Goal: Task Accomplishment & Management: Manage account settings

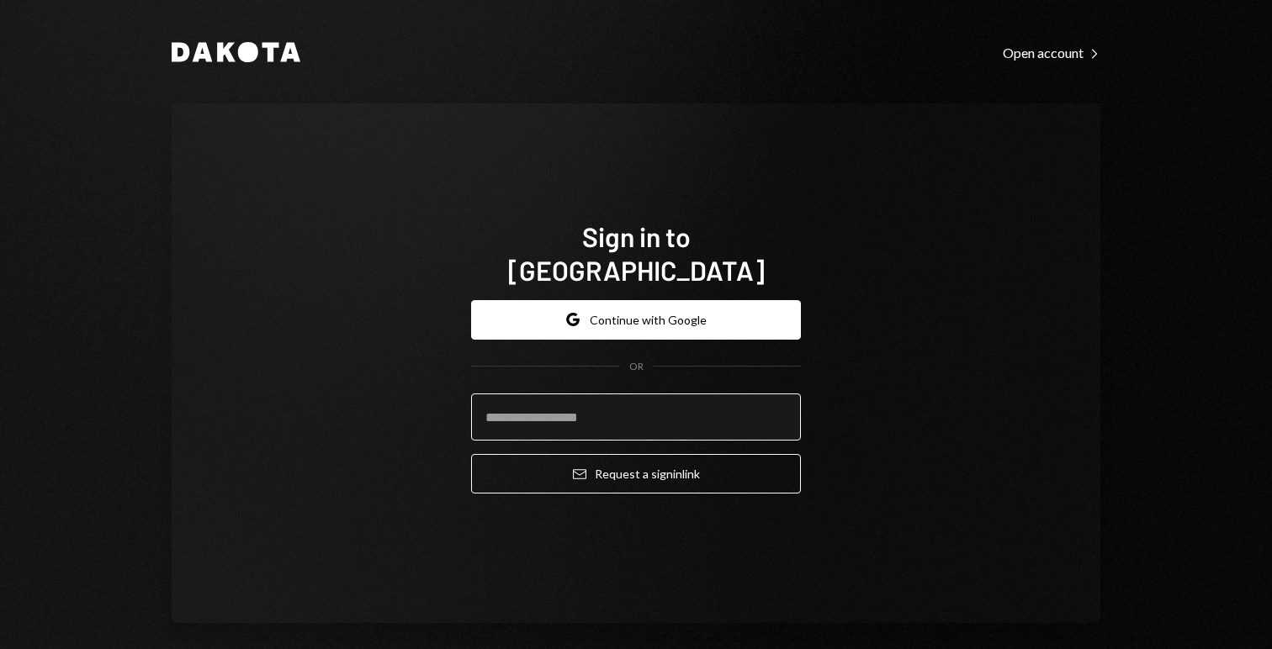
click at [532, 396] on input "email" at bounding box center [636, 417] width 330 height 47
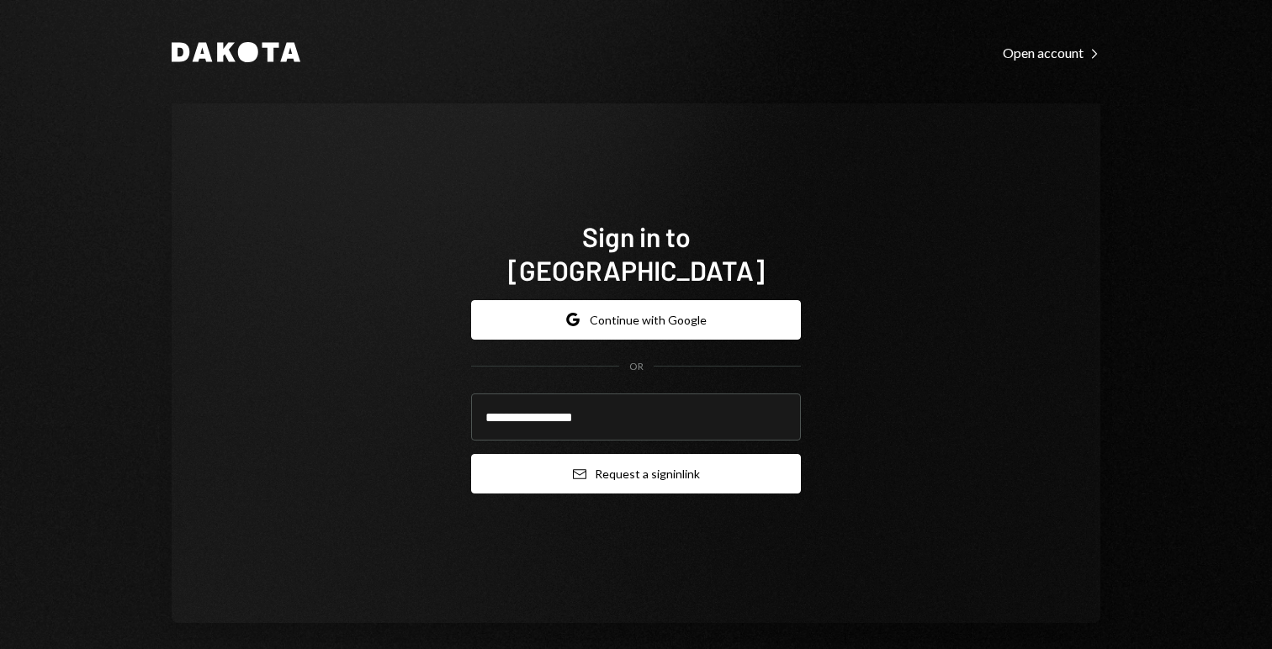
type input "**********"
click at [627, 454] on button "Email Request a sign in link" at bounding box center [636, 474] width 330 height 40
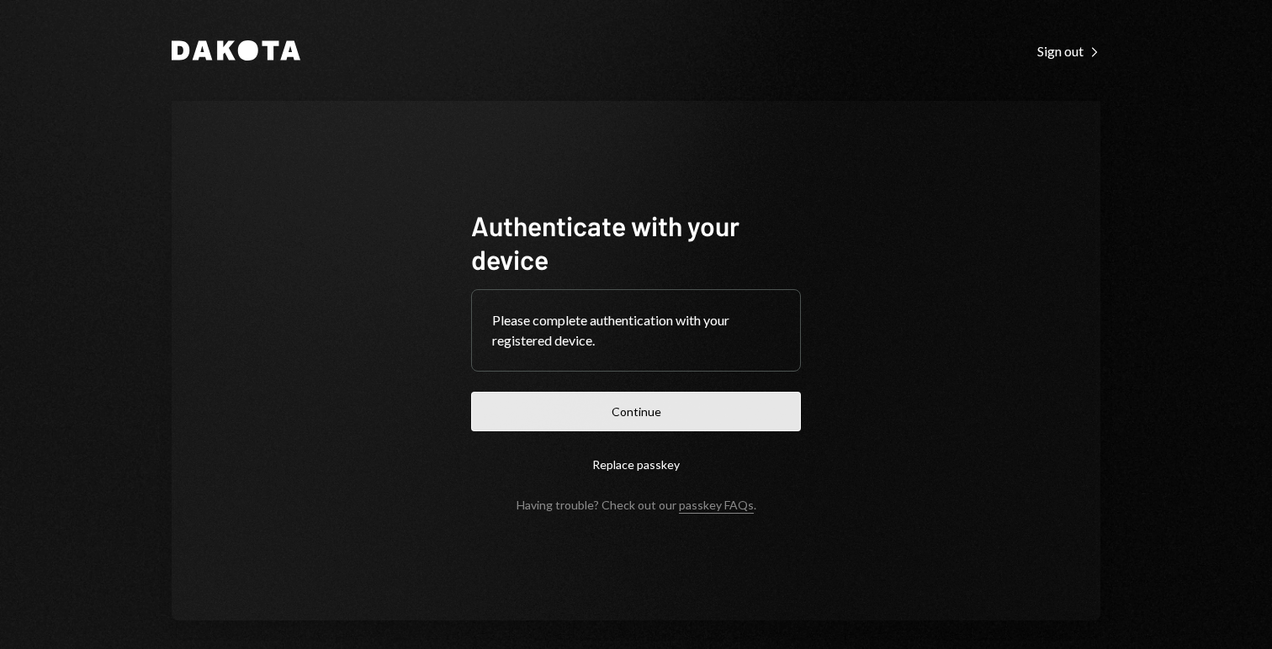
click at [627, 414] on button "Continue" at bounding box center [636, 412] width 330 height 40
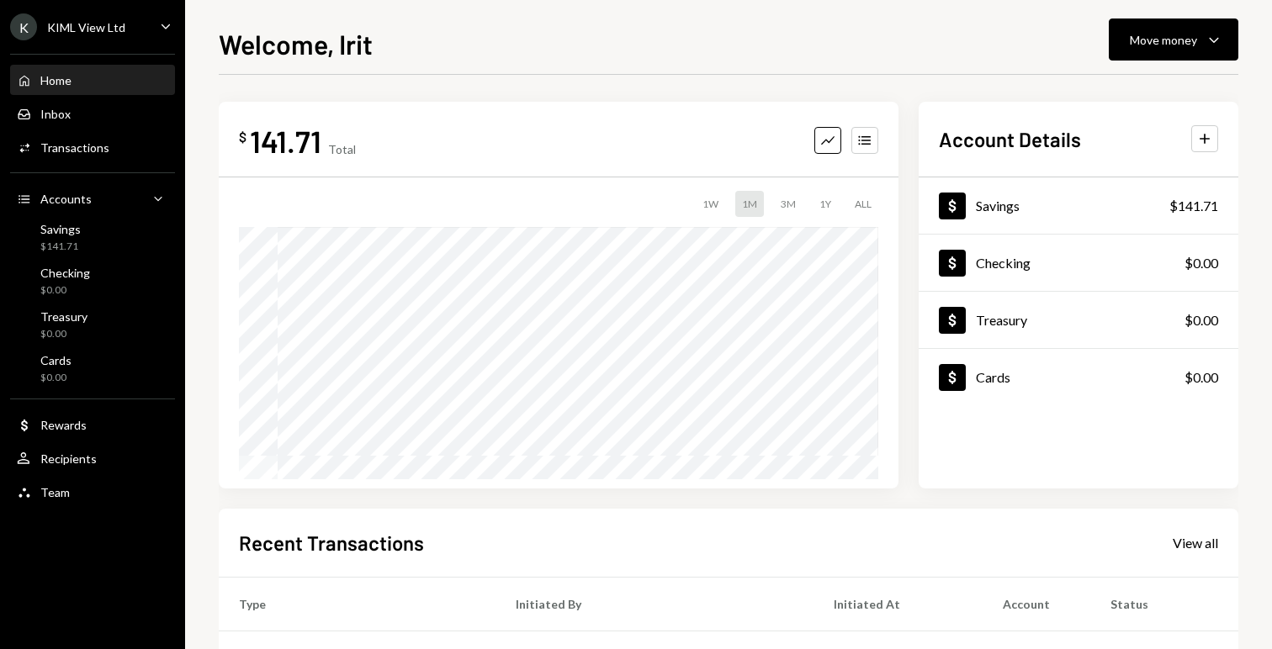
click at [135, 22] on div "K KIML View Ltd Caret Down" at bounding box center [92, 26] width 185 height 27
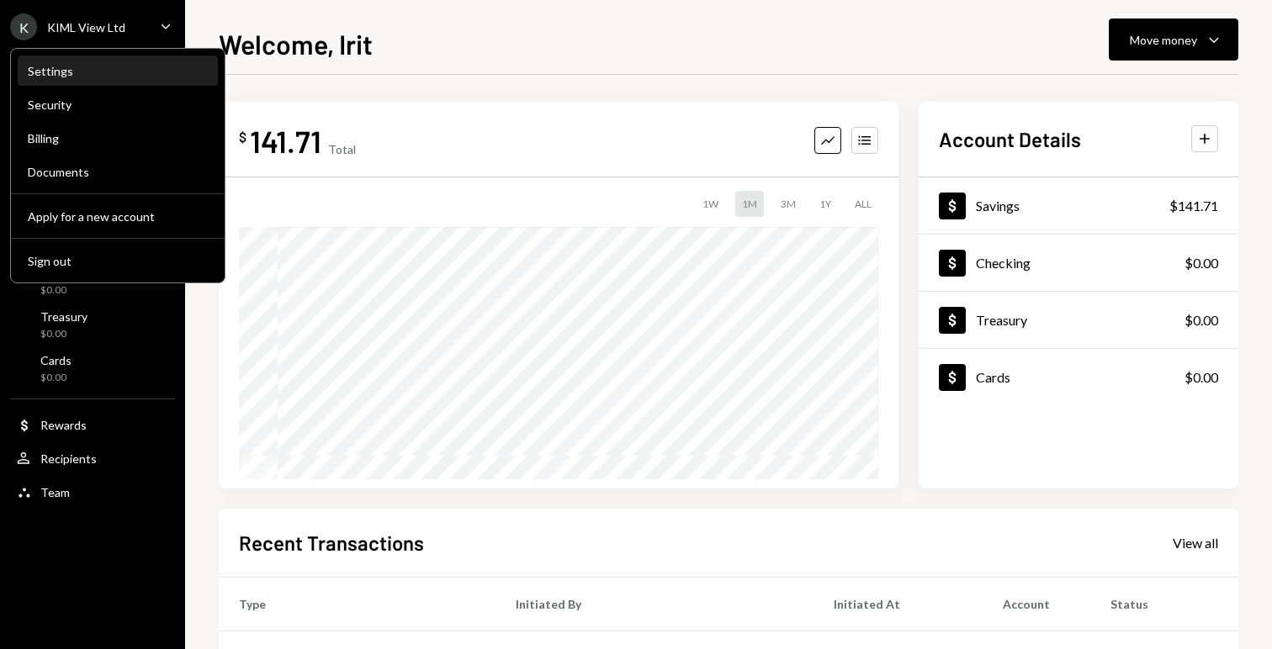
click at [73, 68] on div "Settings" at bounding box center [118, 71] width 180 height 14
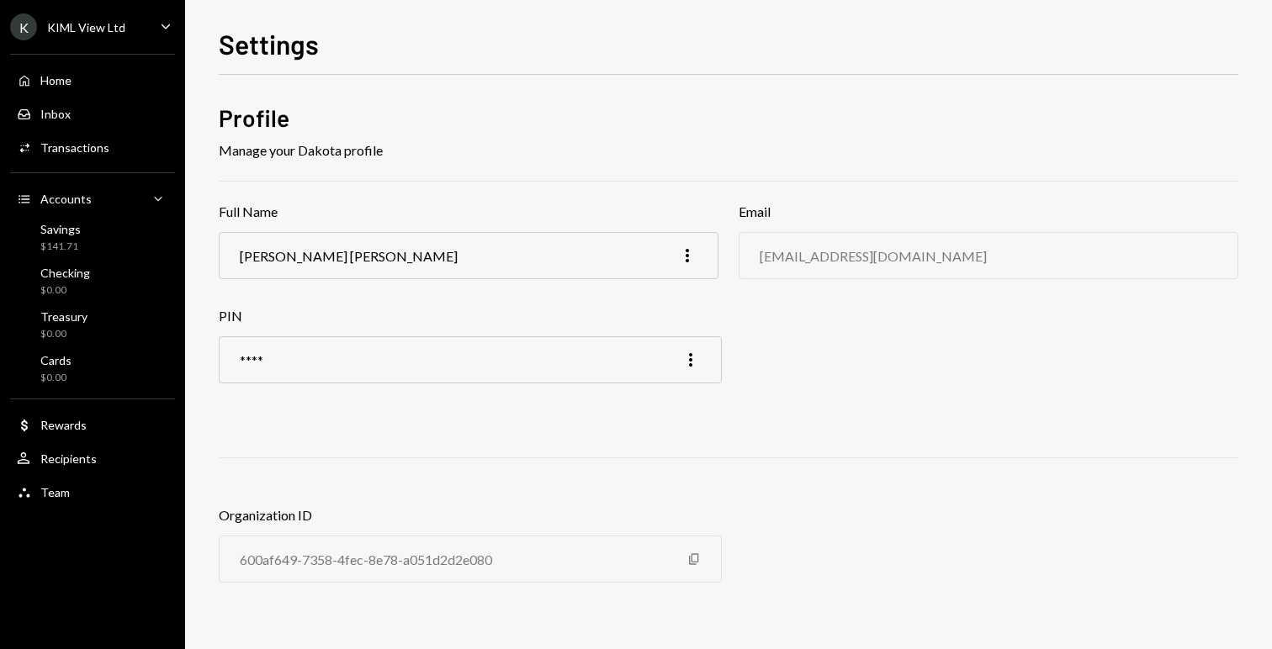
click at [106, 25] on div "KIML View Ltd" at bounding box center [86, 27] width 78 height 14
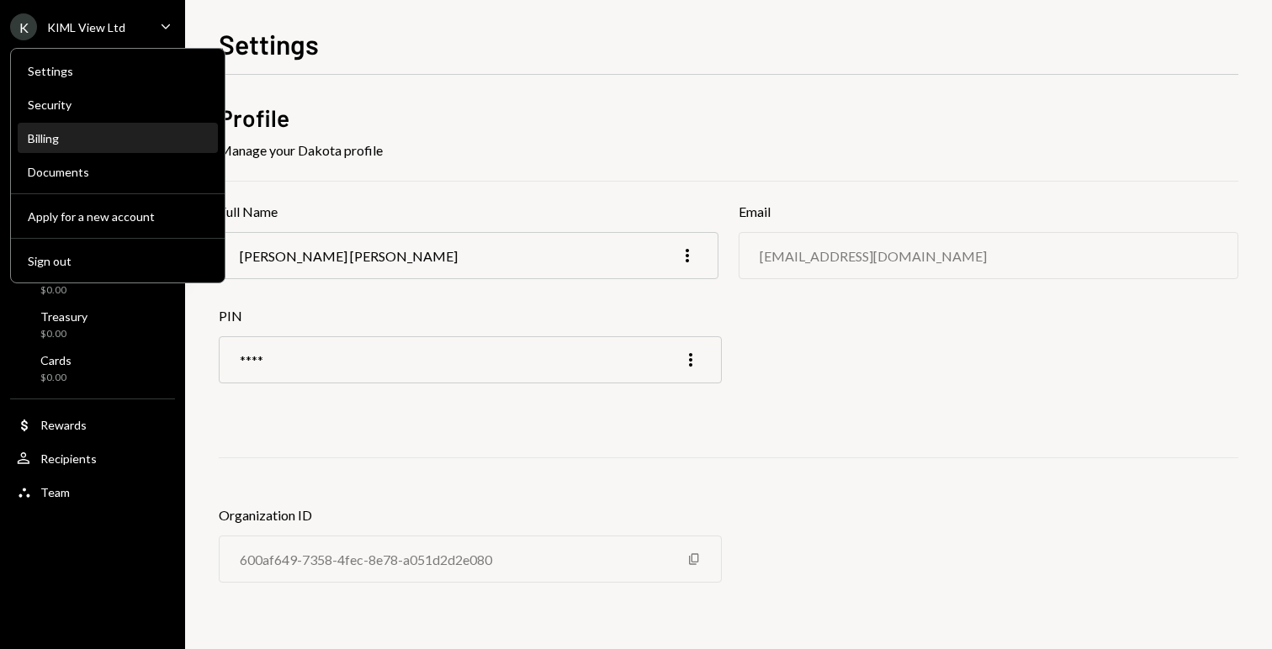
click at [53, 142] on div "Billing" at bounding box center [118, 138] width 180 height 14
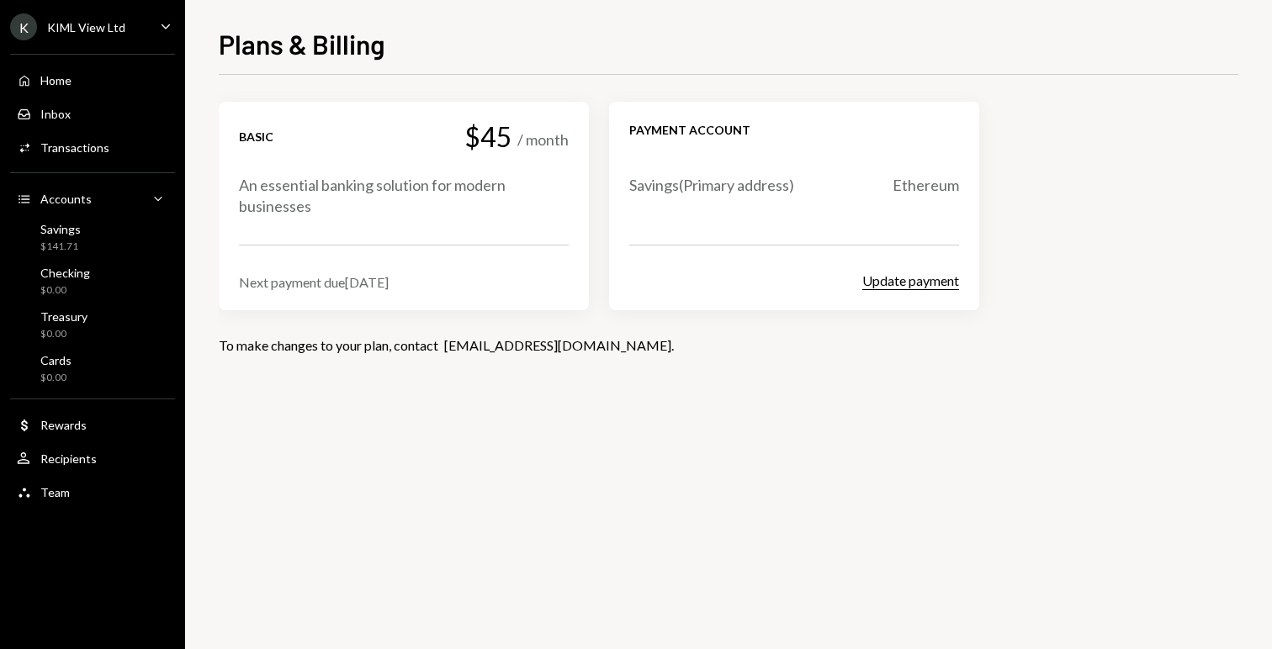
click at [913, 285] on button "Update payment" at bounding box center [910, 282] width 97 height 18
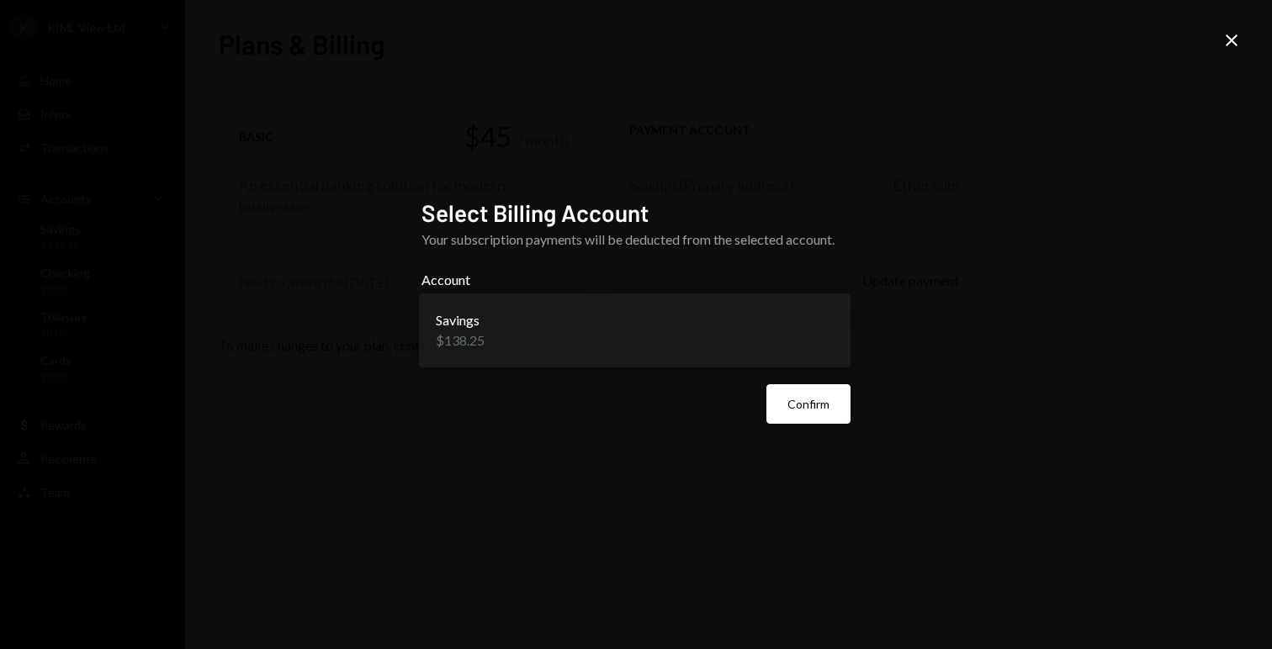
click at [739, 338] on body "**********" at bounding box center [636, 324] width 1272 height 649
click at [800, 400] on button "Confirm" at bounding box center [808, 404] width 84 height 40
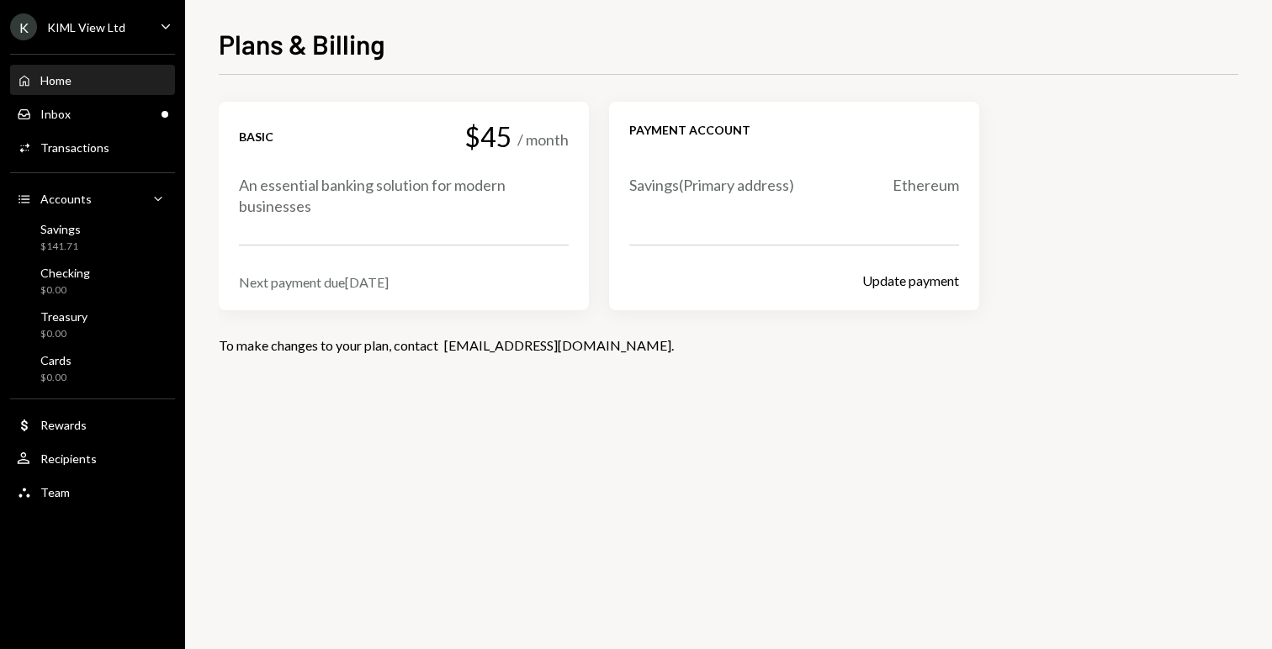
click at [67, 78] on div "Home" at bounding box center [55, 80] width 31 height 14
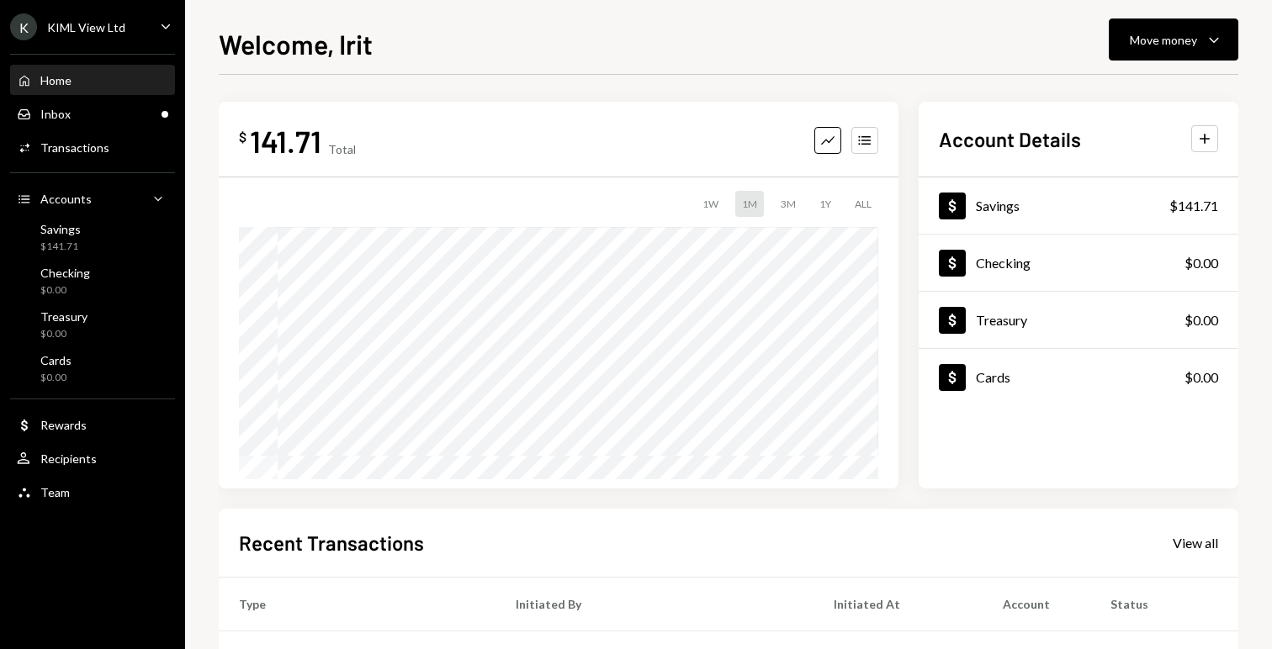
click at [137, 28] on div "K KIML View Ltd Caret Down" at bounding box center [92, 26] width 185 height 27
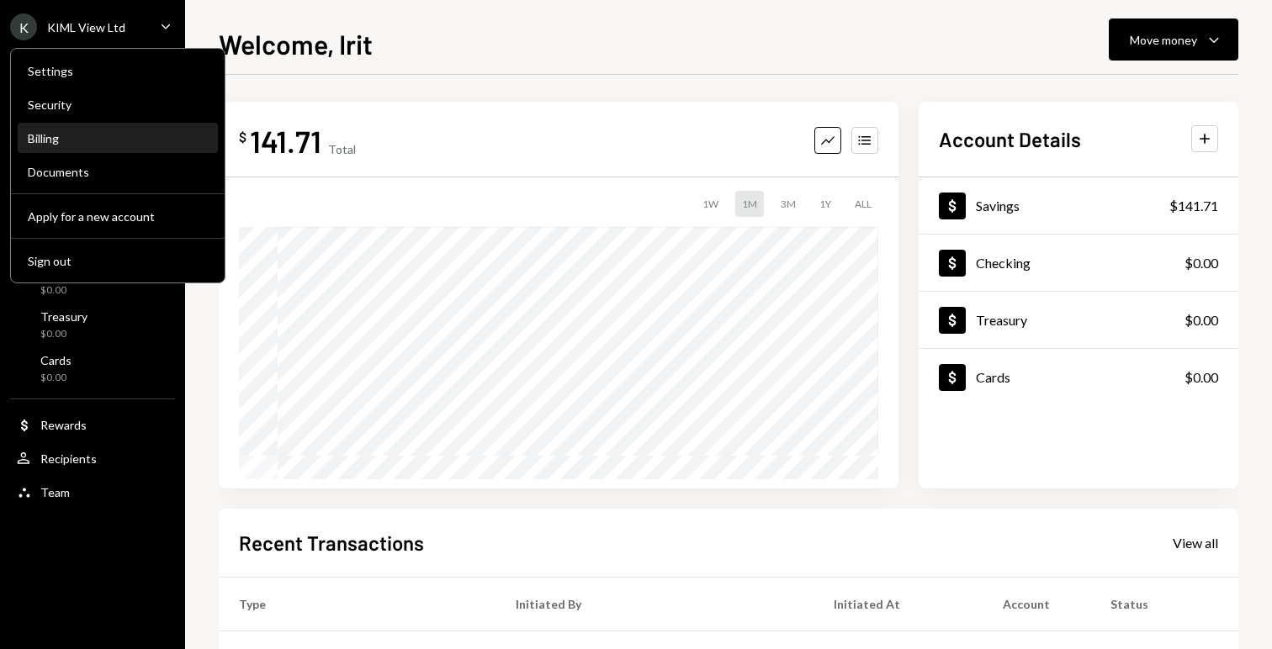
click at [74, 141] on div "Billing" at bounding box center [118, 138] width 180 height 14
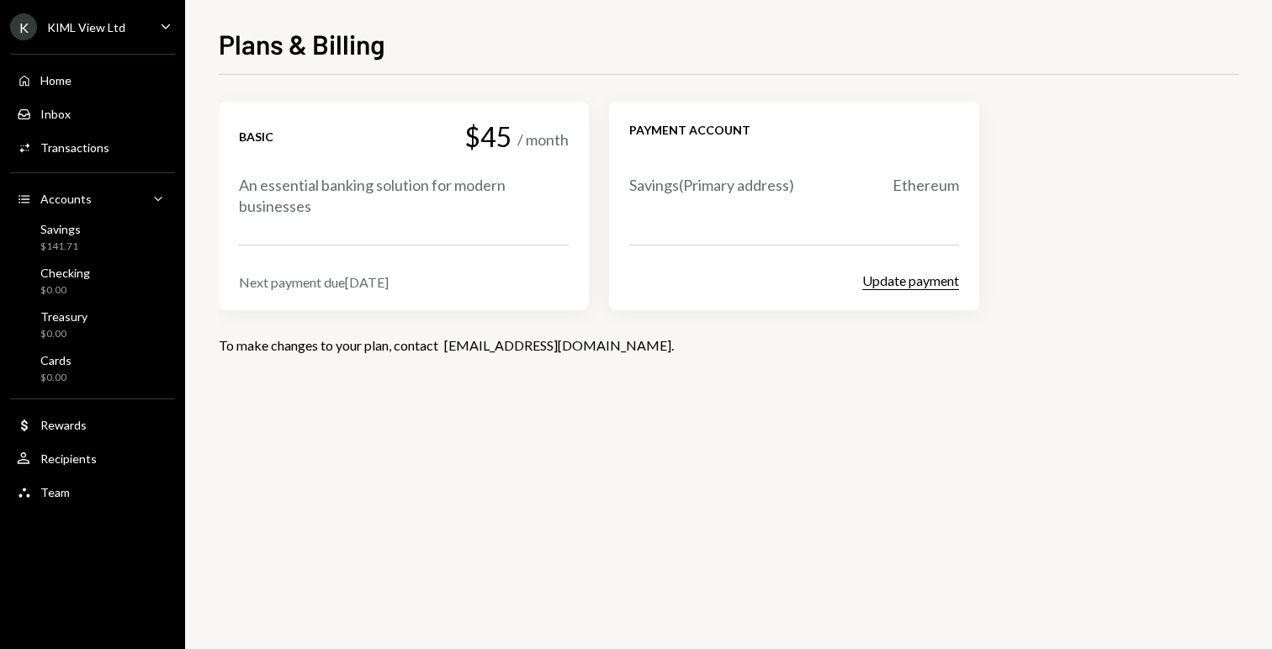
click at [890, 277] on button "Update payment" at bounding box center [910, 282] width 97 height 18
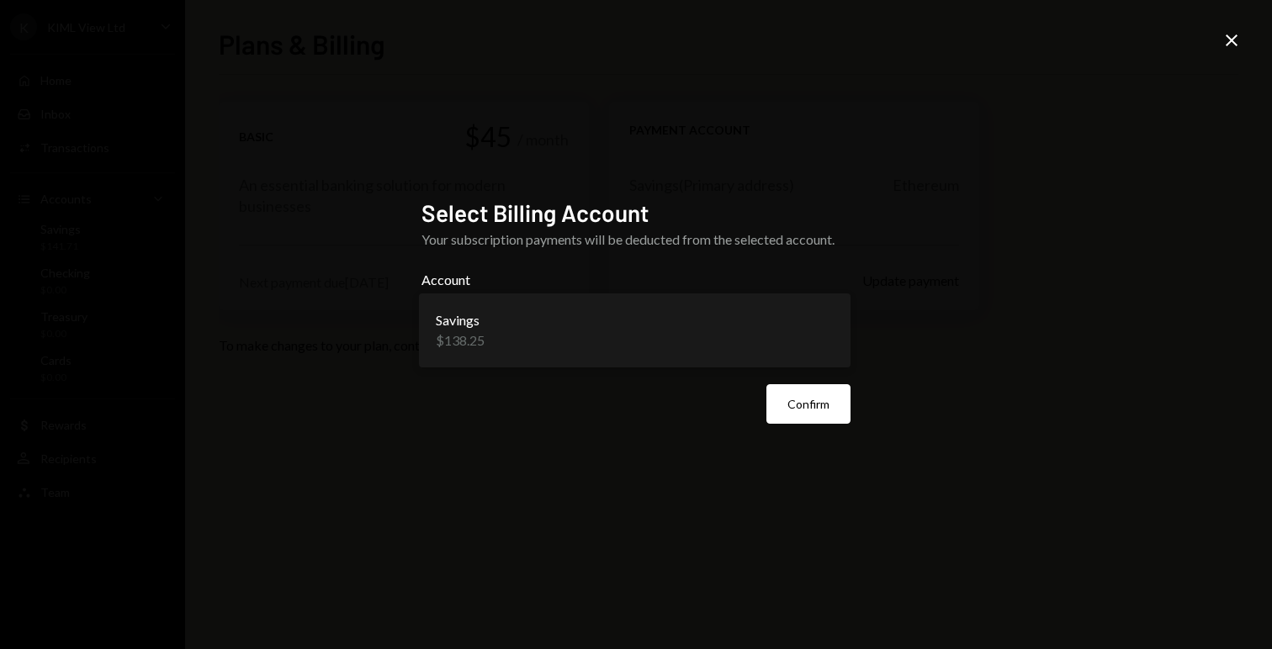
click at [819, 327] on body "**********" at bounding box center [636, 324] width 1272 height 649
click at [1231, 45] on icon "Close" at bounding box center [1231, 40] width 20 height 20
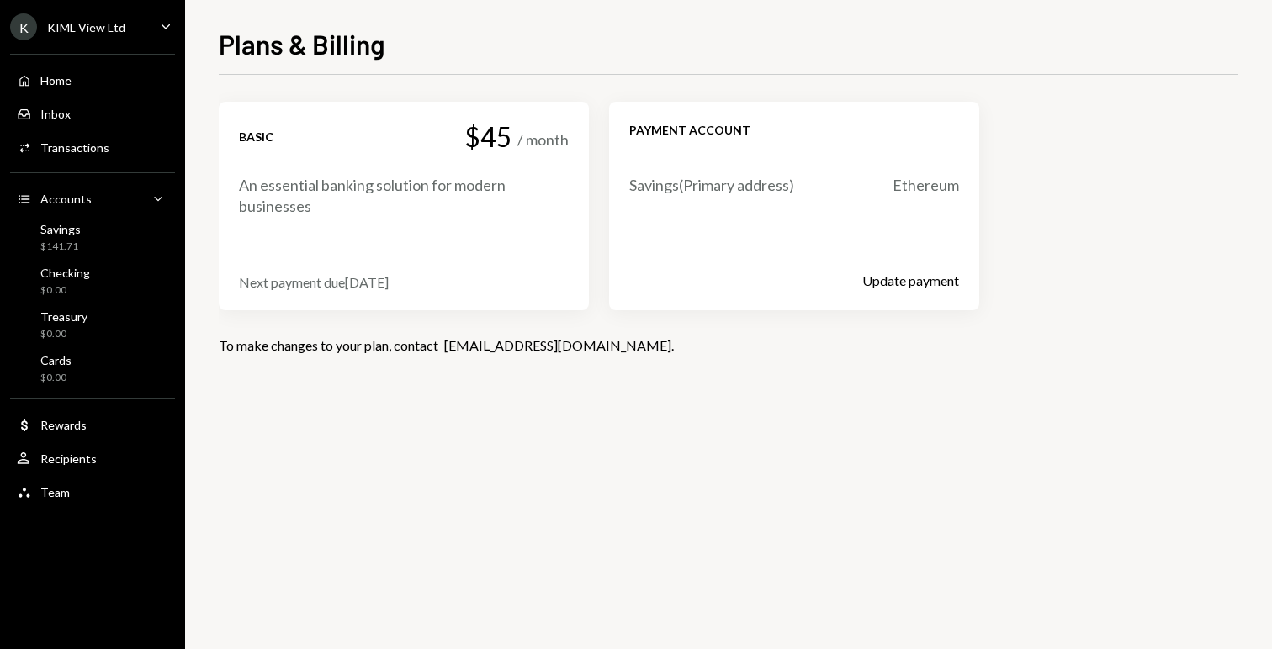
click at [905, 191] on div "Ethereum" at bounding box center [925, 185] width 66 height 21
drag, startPoint x: 566, startPoint y: 341, endPoint x: 446, endPoint y: 347, distance: 120.4
click at [446, 347] on div "To make changes to your plan, contact support@dakota.xyz ." at bounding box center [728, 345] width 1019 height 16
copy link "support@dakota.xyz"
